Goal: Task Accomplishment & Management: Complete application form

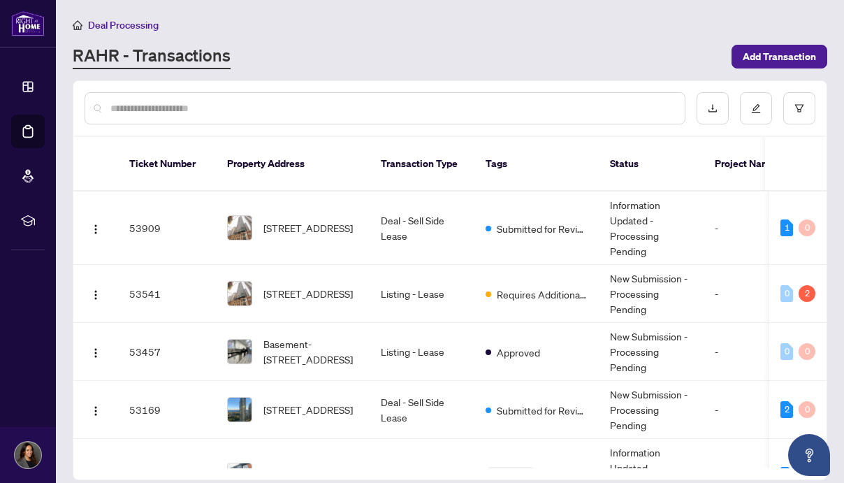
click at [316, 56] on div "RAHR - Transactions" at bounding box center [398, 56] width 650 height 25
click at [446, 215] on td "Deal - Sell Side Lease" at bounding box center [421, 227] width 105 height 73
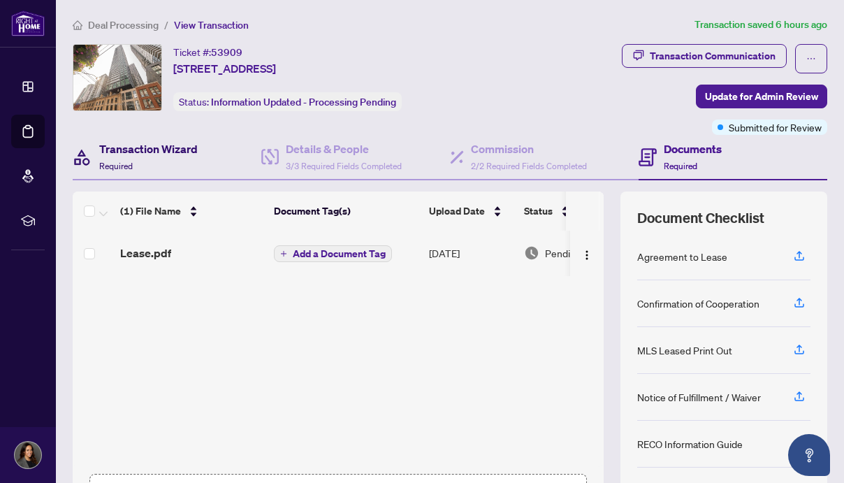
click at [178, 152] on h4 "Transaction Wizard" at bounding box center [148, 148] width 98 height 17
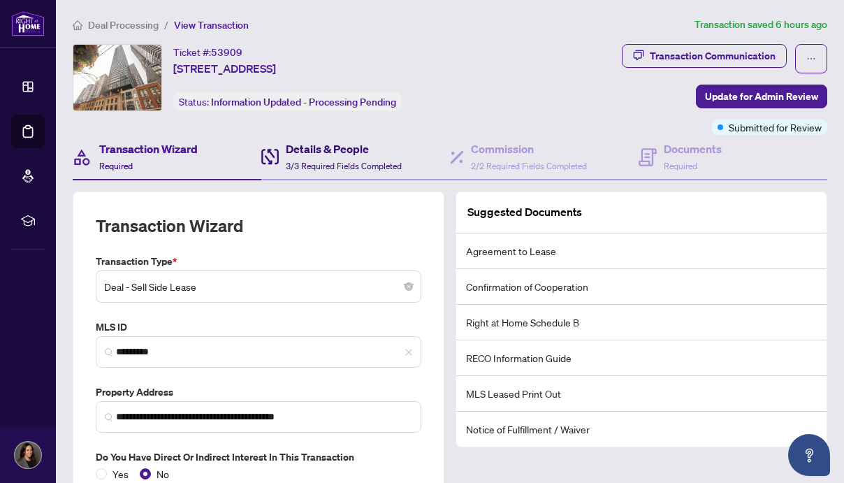
click at [340, 147] on h4 "Details & People" at bounding box center [344, 148] width 116 height 17
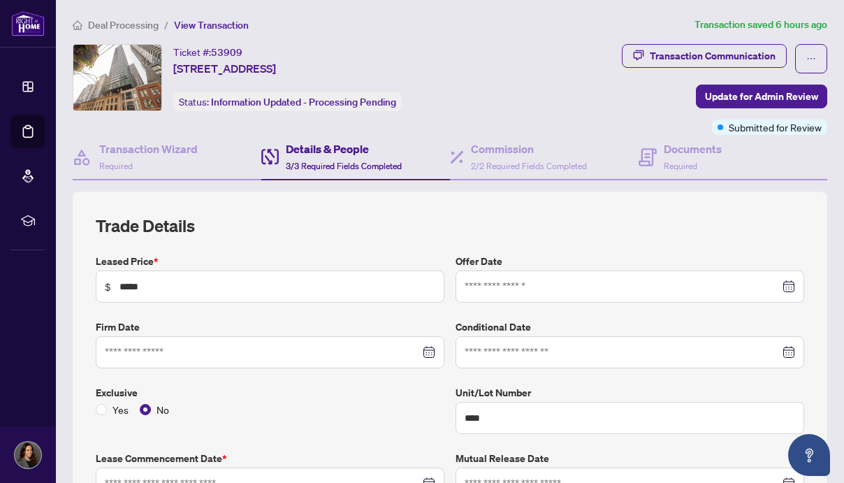
type input "**********"
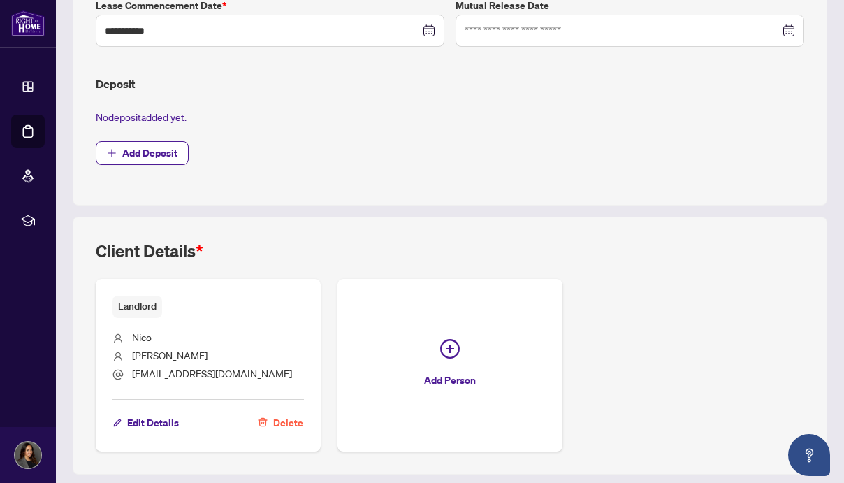
scroll to position [458, 0]
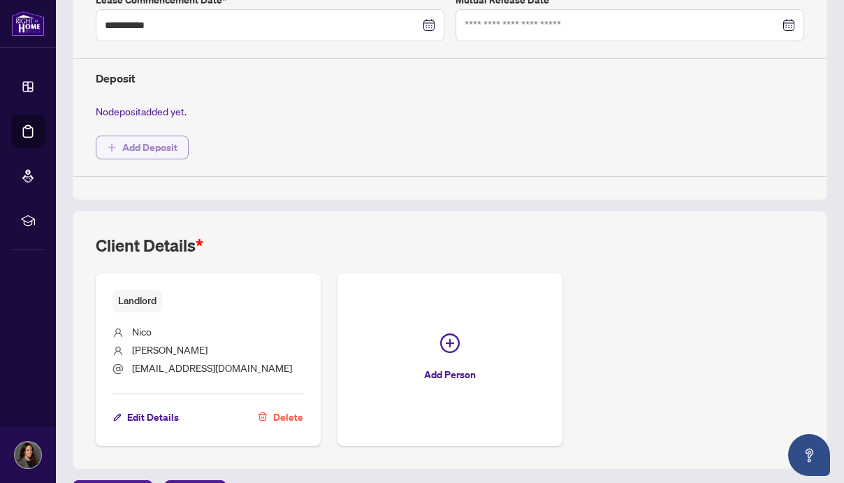
click at [138, 138] on span "Add Deposit" at bounding box center [149, 147] width 55 height 22
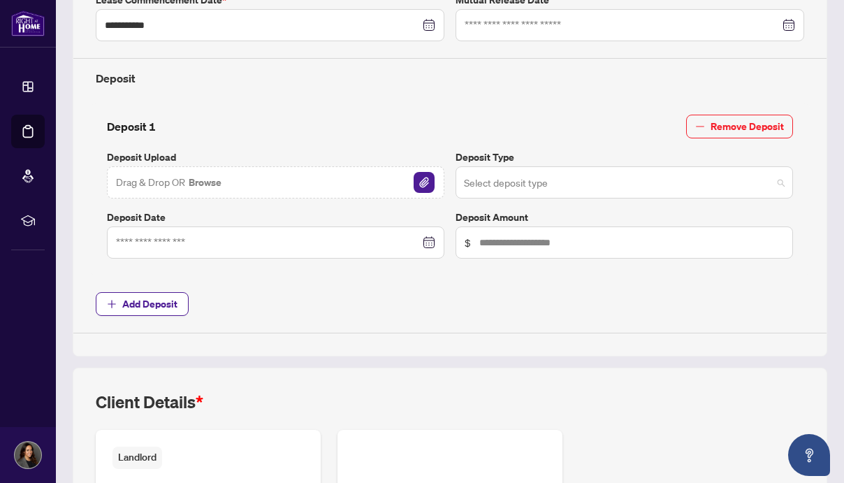
click at [483, 179] on input "search" at bounding box center [618, 184] width 308 height 31
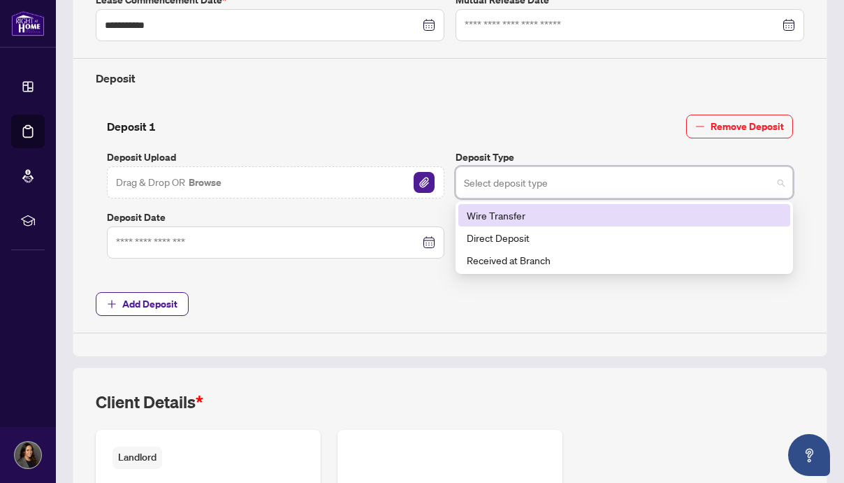
click at [515, 188] on input "search" at bounding box center [618, 184] width 308 height 31
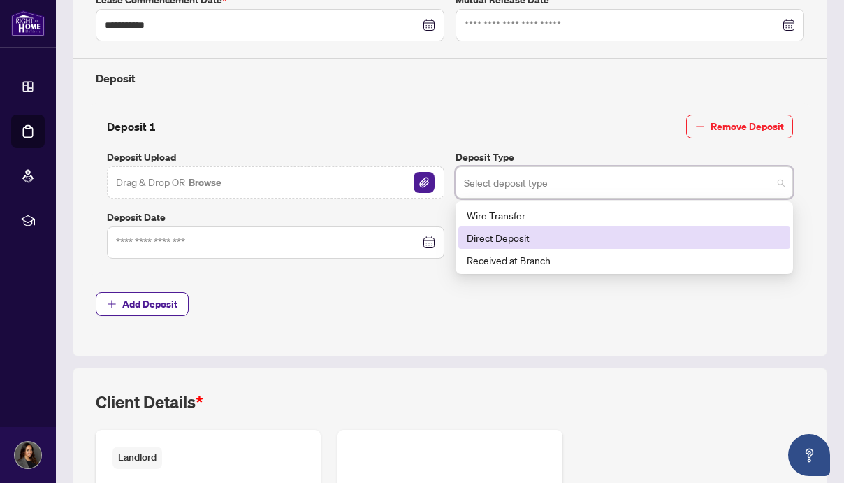
click at [510, 232] on div "Direct Deposit" at bounding box center [624, 237] width 315 height 15
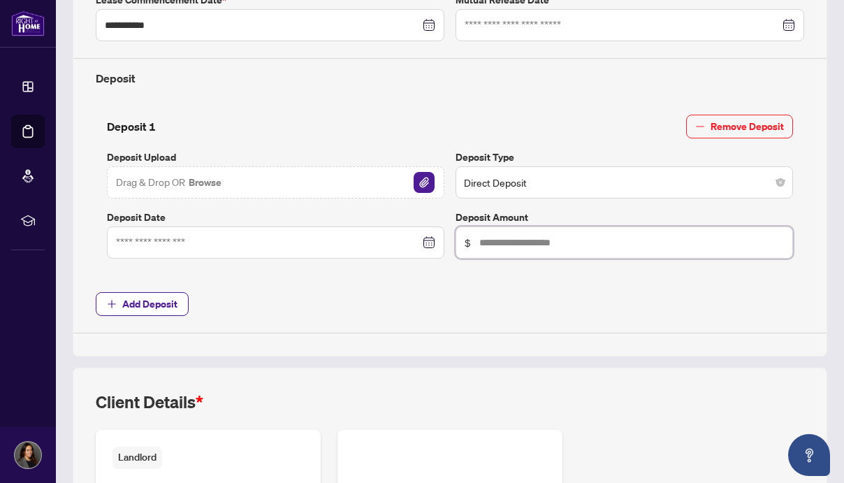
click at [485, 244] on input "text" at bounding box center [631, 242] width 304 height 15
click at [427, 245] on div at bounding box center [275, 242] width 319 height 15
type input "******"
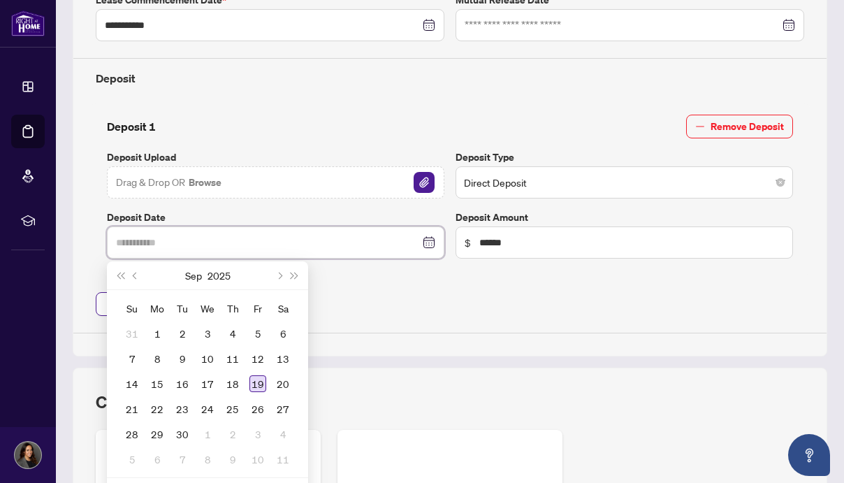
type input "**********"
click at [256, 378] on div "19" at bounding box center [257, 383] width 17 height 17
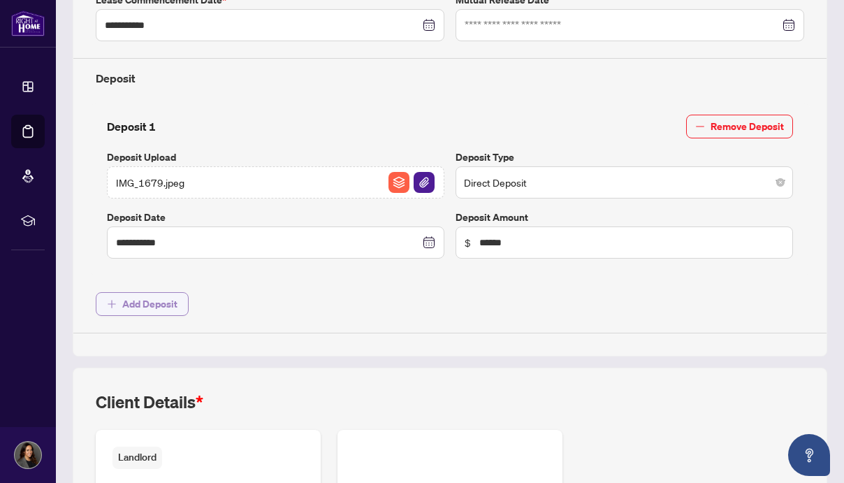
click at [147, 302] on span "Add Deposit" at bounding box center [149, 304] width 55 height 22
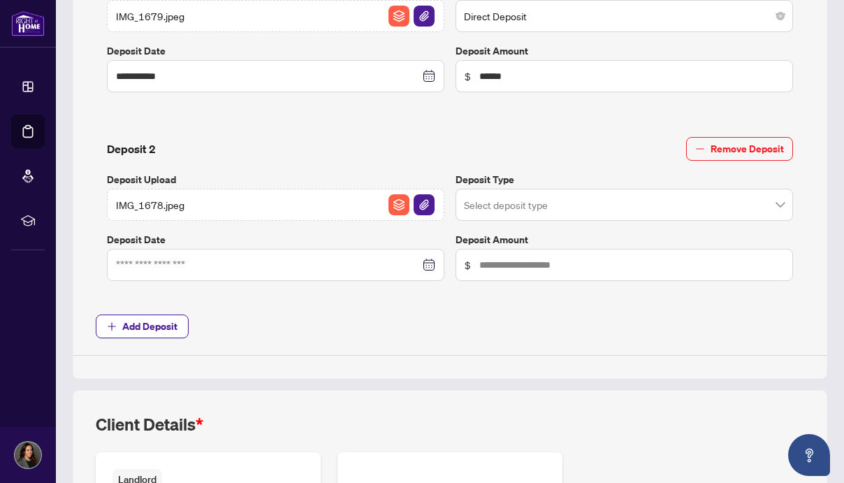
scroll to position [650, 0]
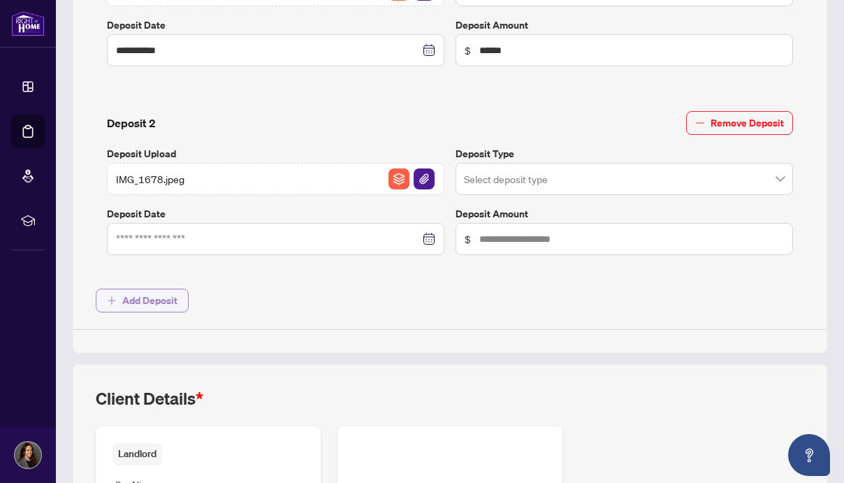
click at [124, 302] on span "Add Deposit" at bounding box center [149, 300] width 55 height 22
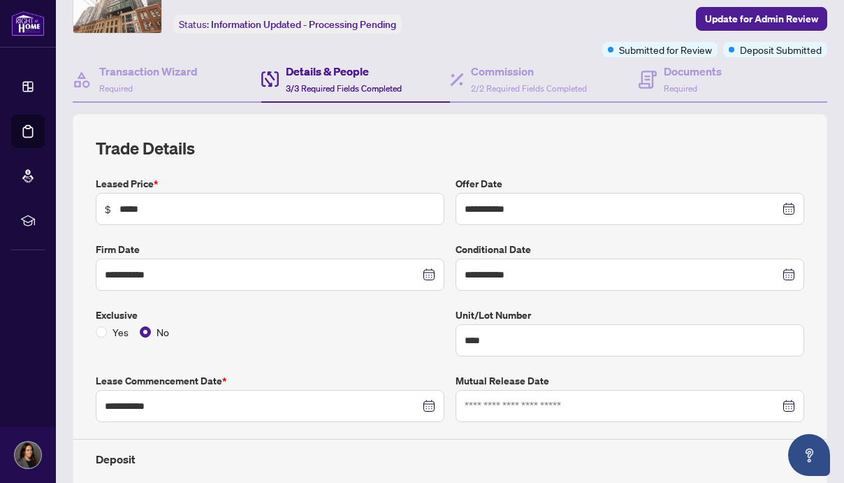
scroll to position [0, 0]
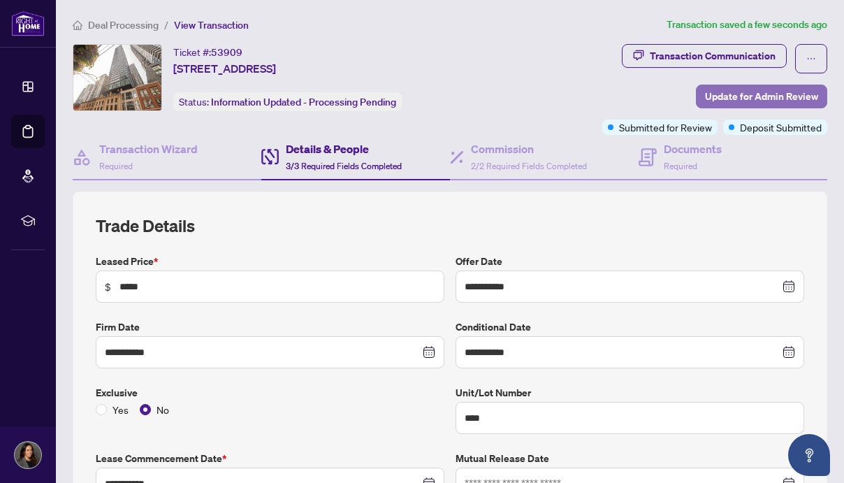
click at [724, 93] on span "Update for Admin Review" at bounding box center [761, 96] width 113 height 22
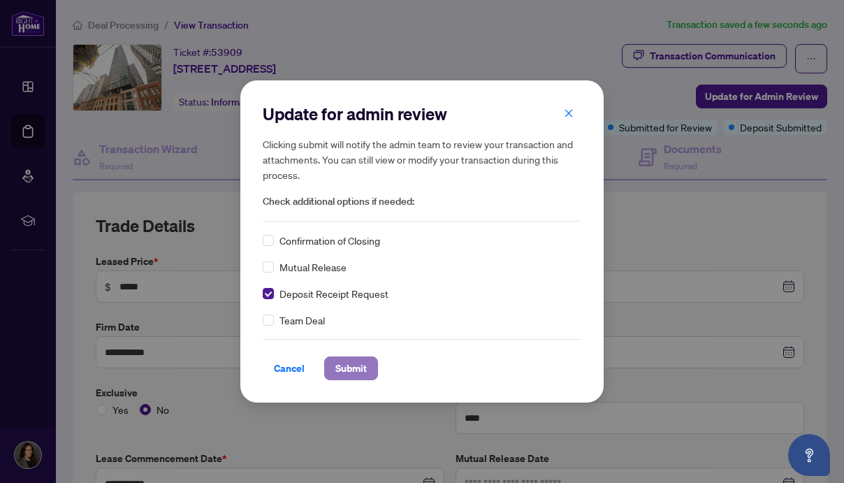
click at [350, 368] on span "Submit" at bounding box center [350, 368] width 31 height 22
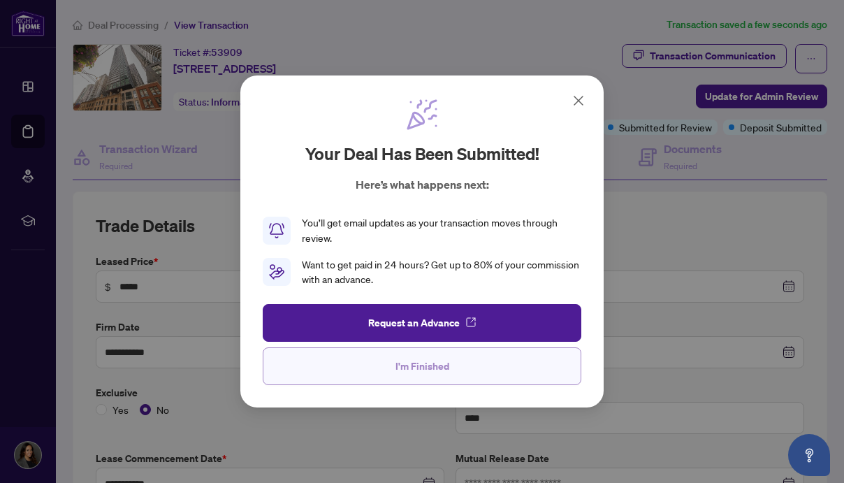
click at [404, 366] on span "I'm Finished" at bounding box center [422, 366] width 54 height 22
